Goal: Find specific page/section: Find specific page/section

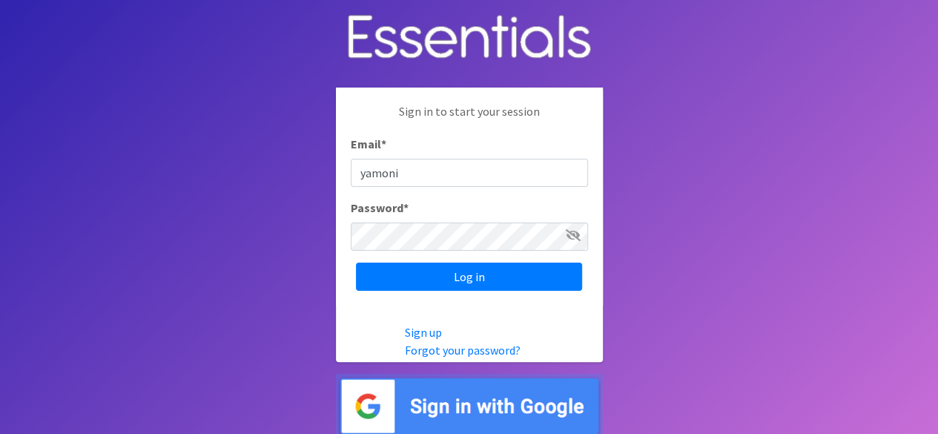
type input "[EMAIL_ADDRESS][DOMAIN_NAME]"
click at [356, 263] on input "Log in" at bounding box center [469, 277] width 226 height 28
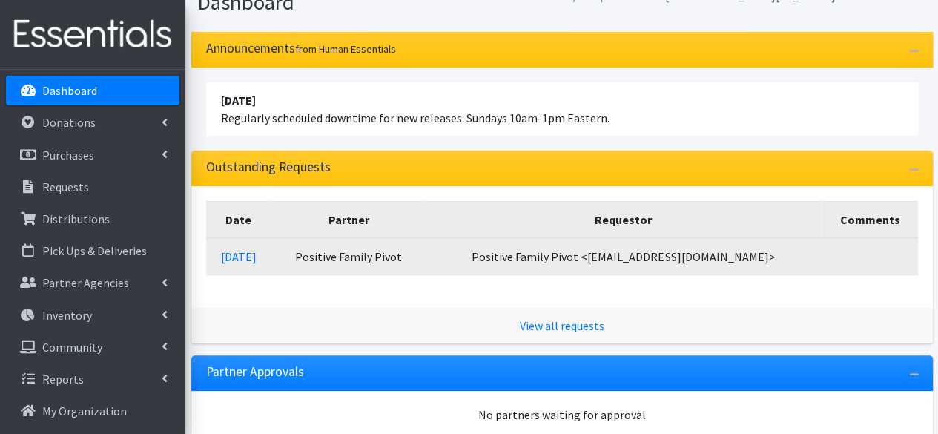
scroll to position [139, 0]
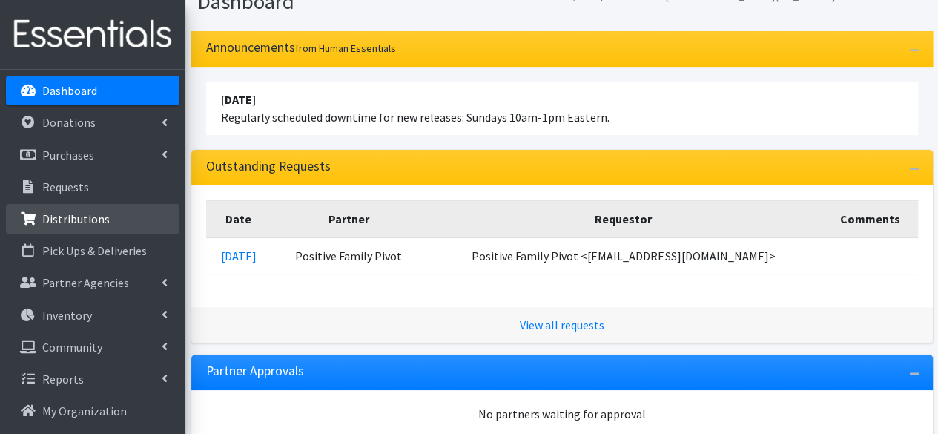
click at [104, 221] on p "Distributions" at bounding box center [75, 218] width 67 height 15
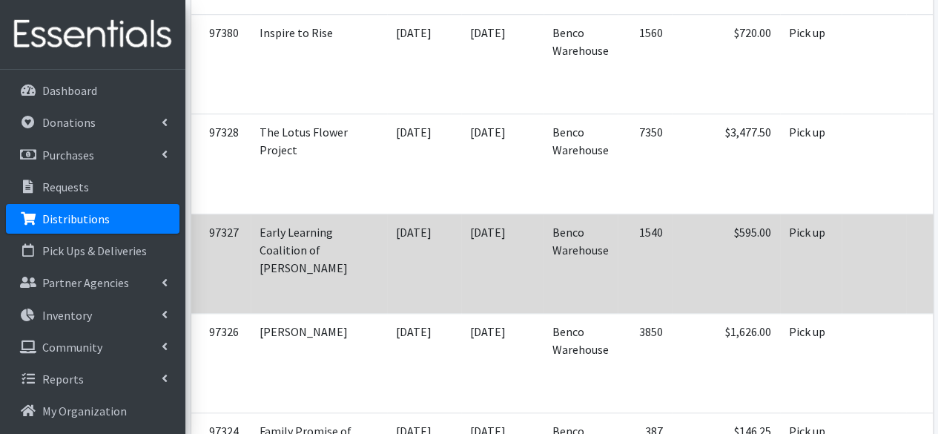
scroll to position [0, 88]
